Goal: Information Seeking & Learning: Learn about a topic

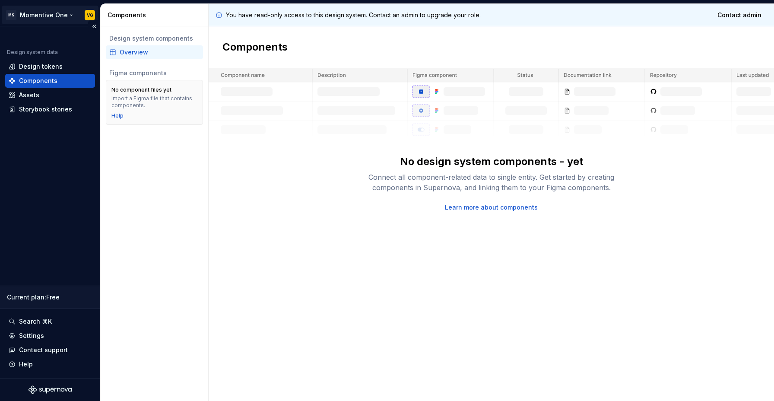
click at [46, 17] on html "MS Momentive One VG Design system data Design tokens Components Assets Storyboo…" at bounding box center [387, 200] width 774 height 401
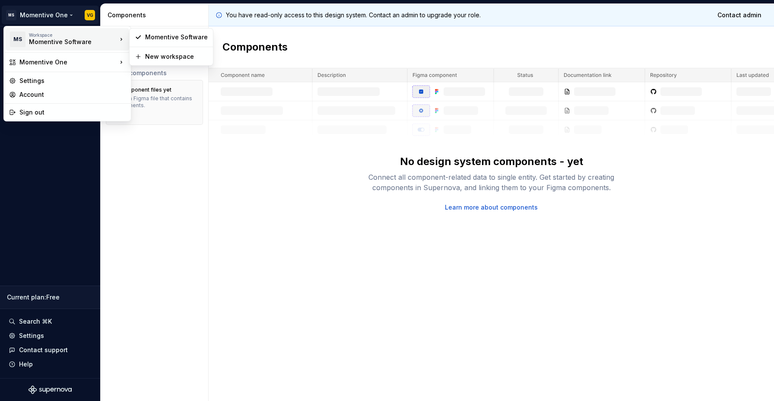
click at [51, 36] on div "Workspace" at bounding box center [73, 34] width 88 height 5
click at [51, 62] on div "Momentive One" at bounding box center [68, 62] width 98 height 9
click at [81, 39] on div "Momentive Software" at bounding box center [65, 42] width 73 height 9
click at [145, 37] on div "Momentive Software" at bounding box center [176, 37] width 63 height 9
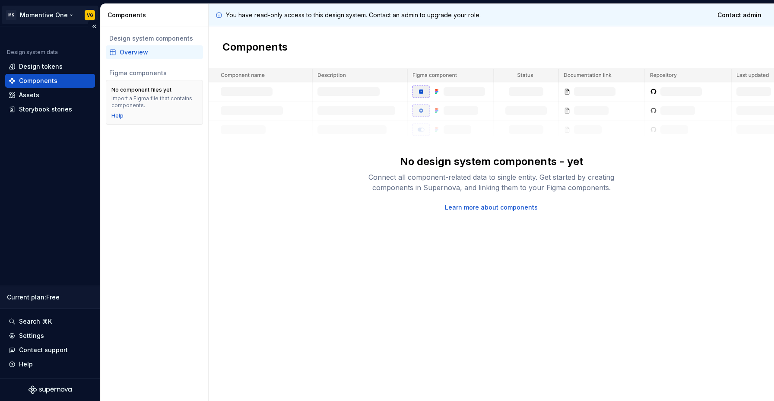
click at [54, 17] on html "MS Momentive One VG Design system data Design tokens Components Assets Storyboo…" at bounding box center [387, 200] width 774 height 401
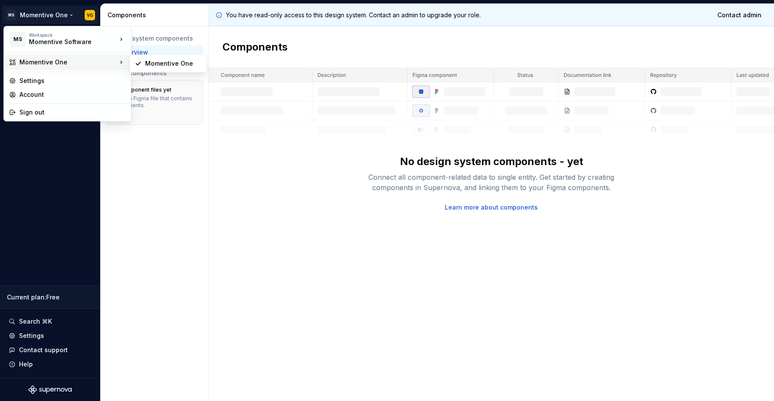
click at [63, 67] on div "Momentive One" at bounding box center [68, 62] width 124 height 16
click at [160, 64] on div "Momentive One" at bounding box center [173, 63] width 56 height 9
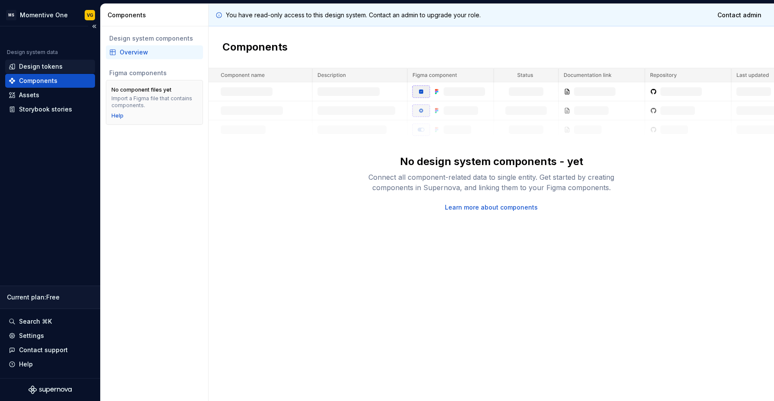
click at [51, 68] on div "Design tokens" at bounding box center [41, 66] width 44 height 9
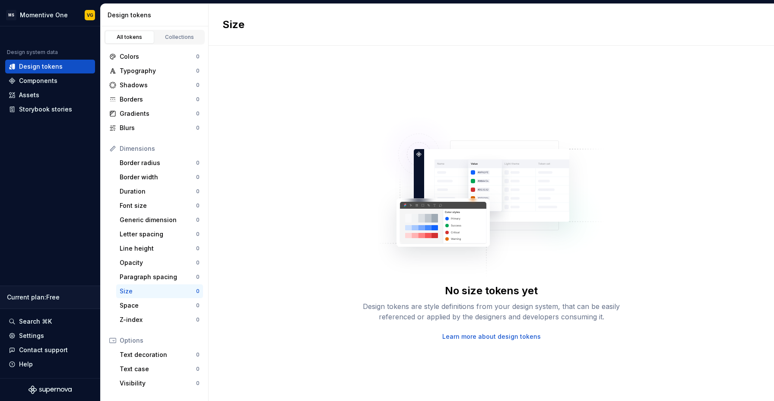
click at [313, 31] on div "Size" at bounding box center [491, 25] width 565 height 42
click at [263, 82] on div "No size tokens yet Design tokens are style definitions from your design system,…" at bounding box center [491, 223] width 565 height 355
click at [41, 82] on div "Components" at bounding box center [38, 80] width 38 height 9
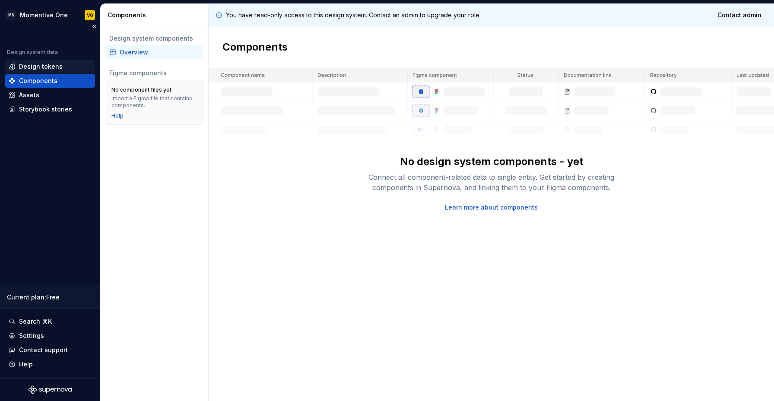
click at [41, 68] on div "Design tokens" at bounding box center [41, 66] width 44 height 9
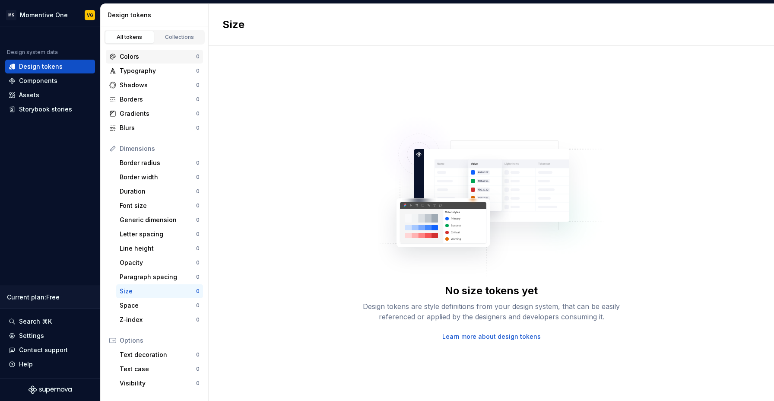
click at [144, 57] on div "Colors" at bounding box center [158, 56] width 76 height 9
click at [134, 149] on div "Dimensions" at bounding box center [160, 148] width 80 height 9
click at [143, 74] on div "Typography" at bounding box center [158, 71] width 76 height 9
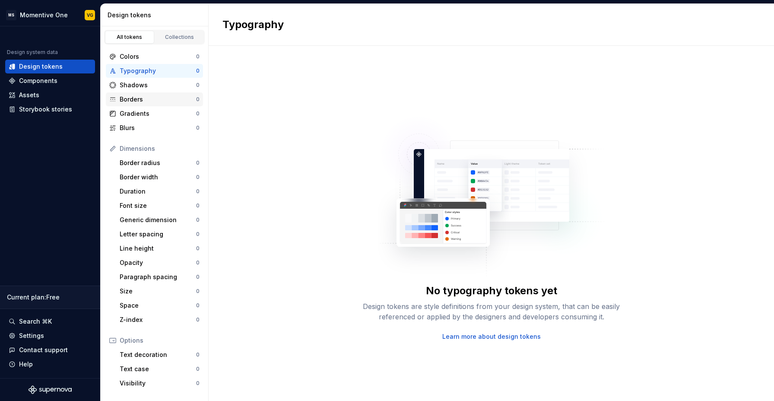
click at [133, 103] on div "Borders" at bounding box center [158, 99] width 76 height 9
click at [137, 128] on div "Blurs" at bounding box center [158, 128] width 76 height 9
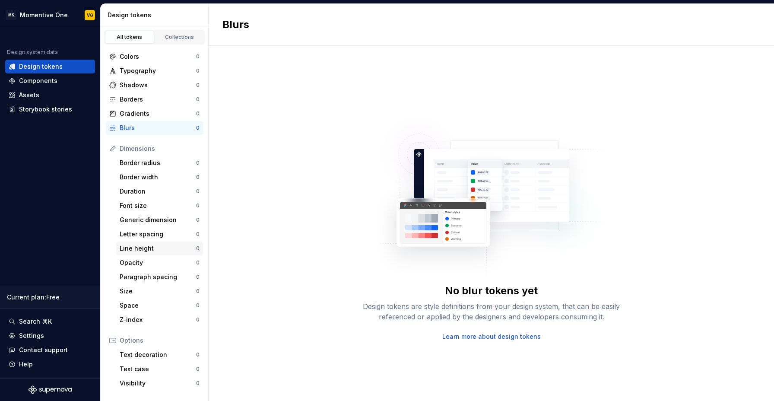
click at [156, 246] on div "Line height" at bounding box center [158, 248] width 76 height 9
click at [156, 236] on div "Letter spacing" at bounding box center [158, 234] width 76 height 9
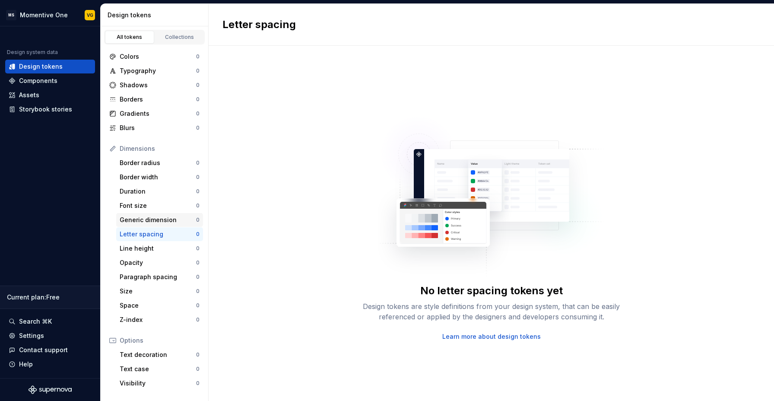
click at [161, 221] on div "Generic dimension" at bounding box center [158, 219] width 76 height 9
click at [140, 129] on div "Blurs" at bounding box center [158, 128] width 76 height 9
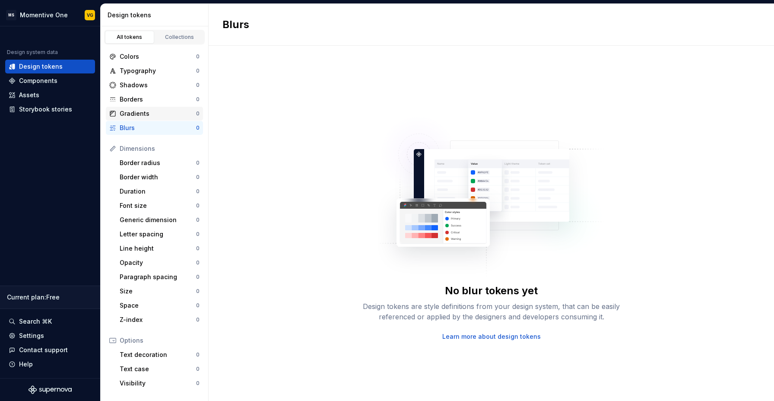
click at [147, 115] on div "Gradients" at bounding box center [158, 113] width 76 height 9
click at [198, 105] on div "Colors 0 Typography 0 Shadows 0 Borders 0 Gradients 0 Blurs 0 Dimensions Border…" at bounding box center [155, 258] width 108 height 428
click at [106, 100] on div "Borders 0" at bounding box center [154, 99] width 97 height 14
click at [124, 93] on div "Borders 0" at bounding box center [154, 99] width 97 height 14
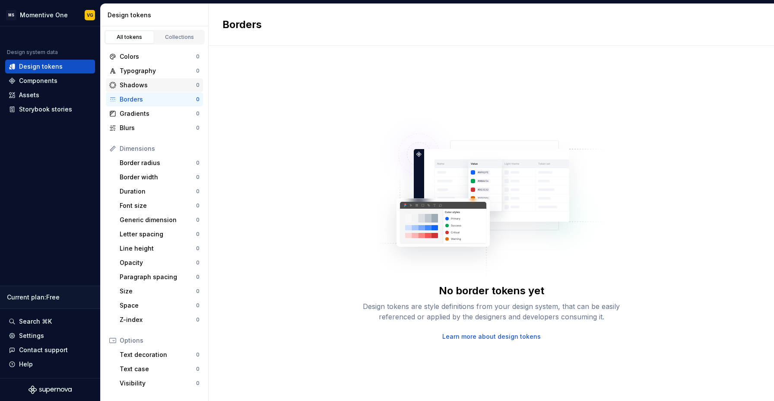
click at [133, 83] on div "Shadows" at bounding box center [158, 85] width 76 height 9
click at [51, 300] on div "Current plan : Free" at bounding box center [50, 297] width 86 height 9
click at [61, 298] on div "Current plan : Free" at bounding box center [50, 297] width 86 height 9
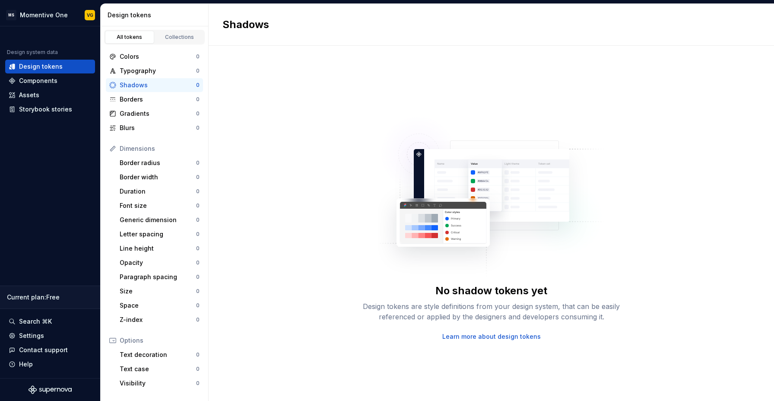
click at [115, 165] on div "Dimensions Border radius 0 Border width 0 Duration 0 Font size 0 Generic dimens…" at bounding box center [154, 234] width 97 height 185
click at [136, 165] on div "Border radius" at bounding box center [158, 162] width 76 height 9
click at [140, 202] on div "Font size" at bounding box center [158, 205] width 76 height 9
click at [591, 88] on div "No font size tokens yet Design tokens are style definitions from your design sy…" at bounding box center [491, 223] width 565 height 355
click at [341, 111] on div "No font size tokens yet Design tokens are style definitions from your design sy…" at bounding box center [491, 223] width 565 height 355
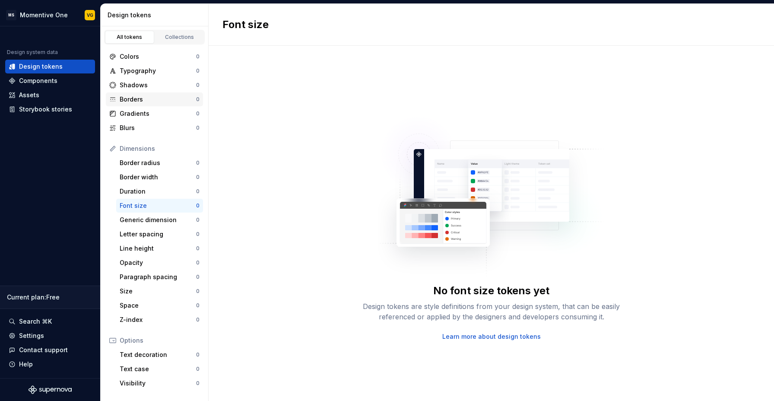
click at [143, 92] on div "Borders 0" at bounding box center [154, 99] width 97 height 14
click at [47, 82] on div "Components" at bounding box center [38, 80] width 38 height 9
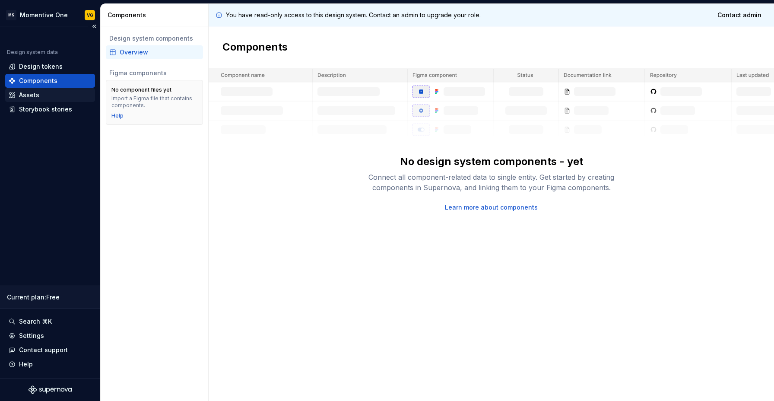
click at [39, 96] on div "Assets" at bounding box center [50, 95] width 83 height 9
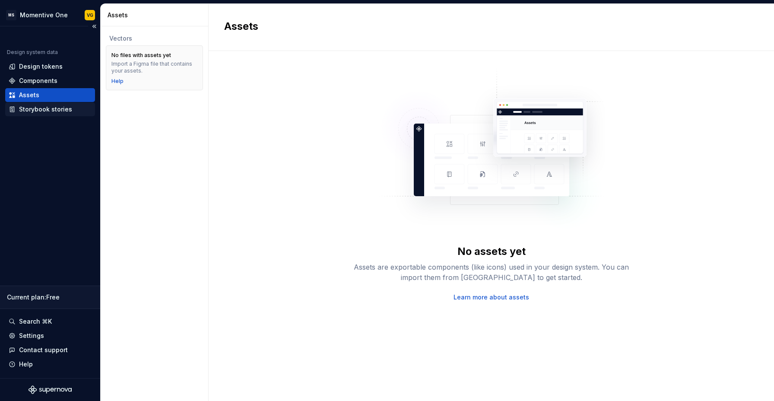
click at [46, 113] on div "Storybook stories" at bounding box center [45, 109] width 53 height 9
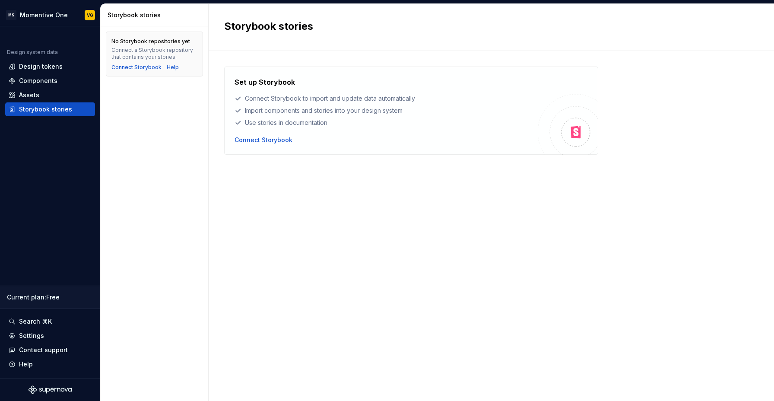
click at [377, 106] on div "Set up Storybook Connect Storybook to import and update data automatically Impo…" at bounding box center [385, 102] width 303 height 50
click at [621, 95] on div "Set up Storybook Connect Storybook to import and update data automatically Impo…" at bounding box center [491, 217] width 534 height 301
